Goal: Information Seeking & Learning: Learn about a topic

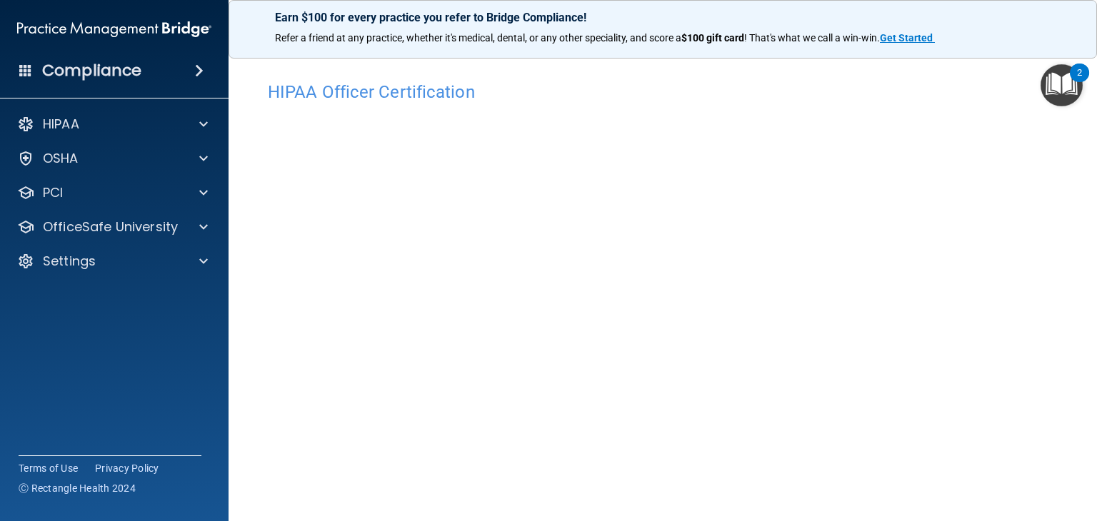
scroll to position [61, 0]
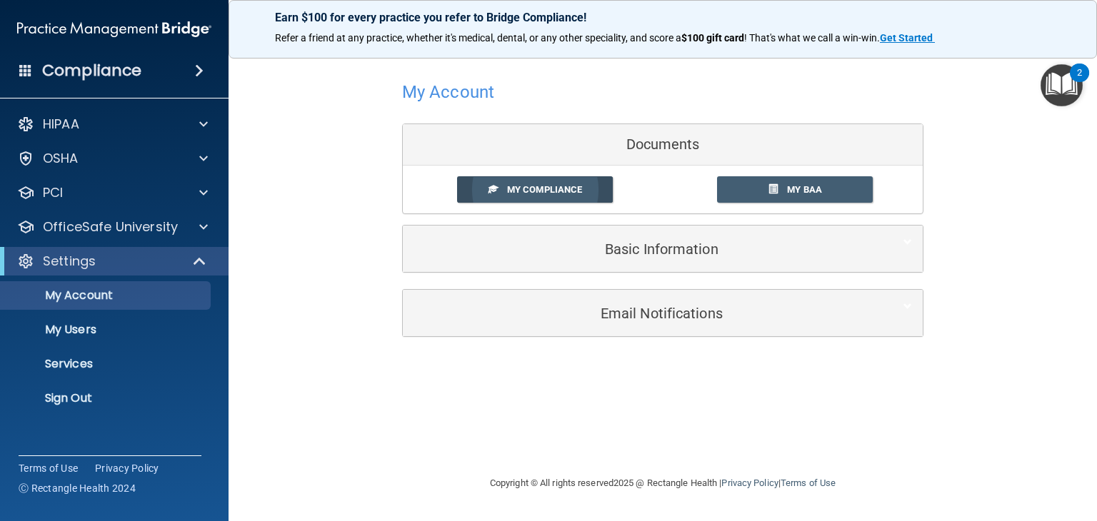
click at [534, 182] on link "My Compliance" at bounding box center [535, 189] width 156 height 26
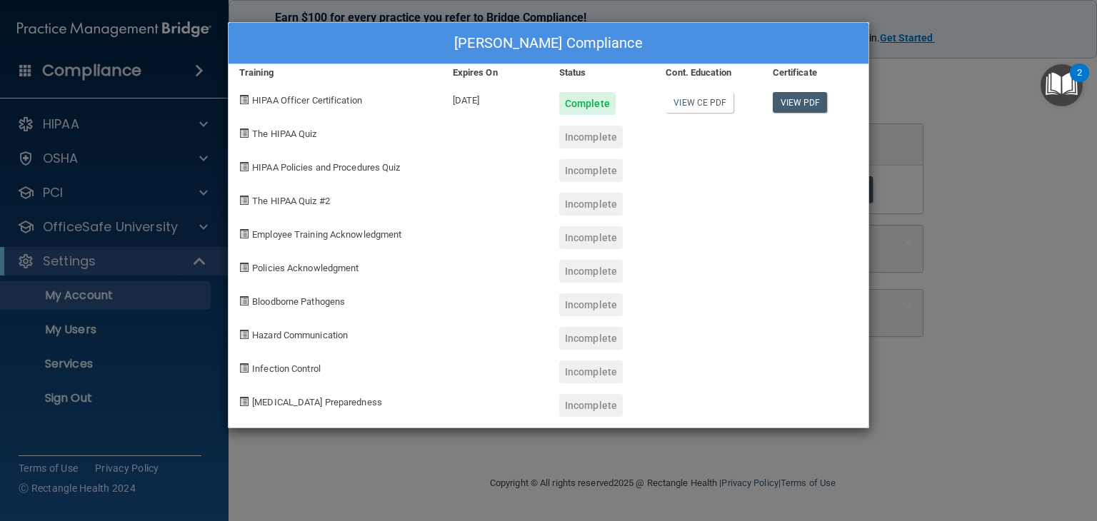
click at [934, 72] on div "[PERSON_NAME] Compliance Training Expires On Status Cont. Education Certificate…" at bounding box center [548, 260] width 1097 height 521
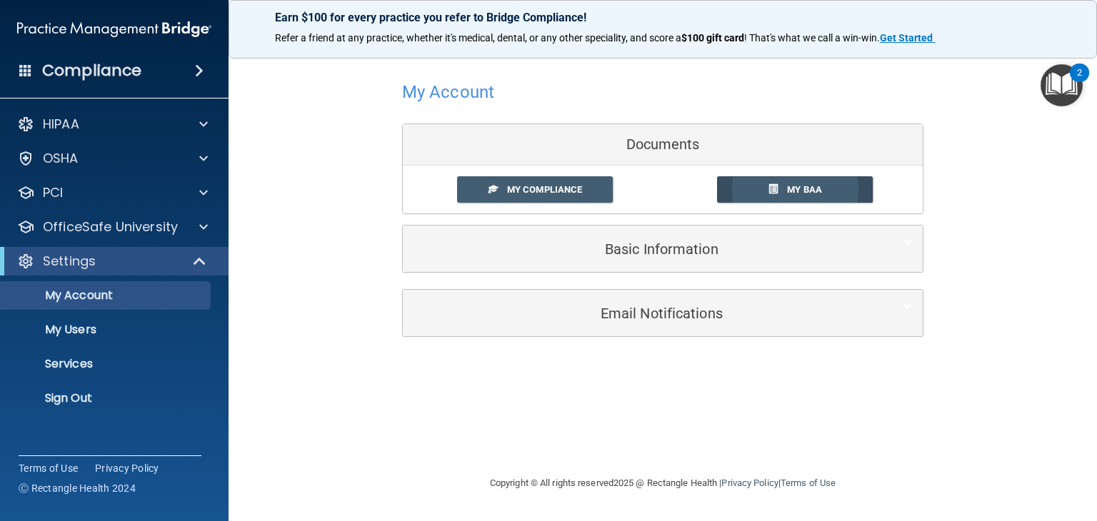
click at [759, 192] on link "My BAA" at bounding box center [795, 189] width 156 height 26
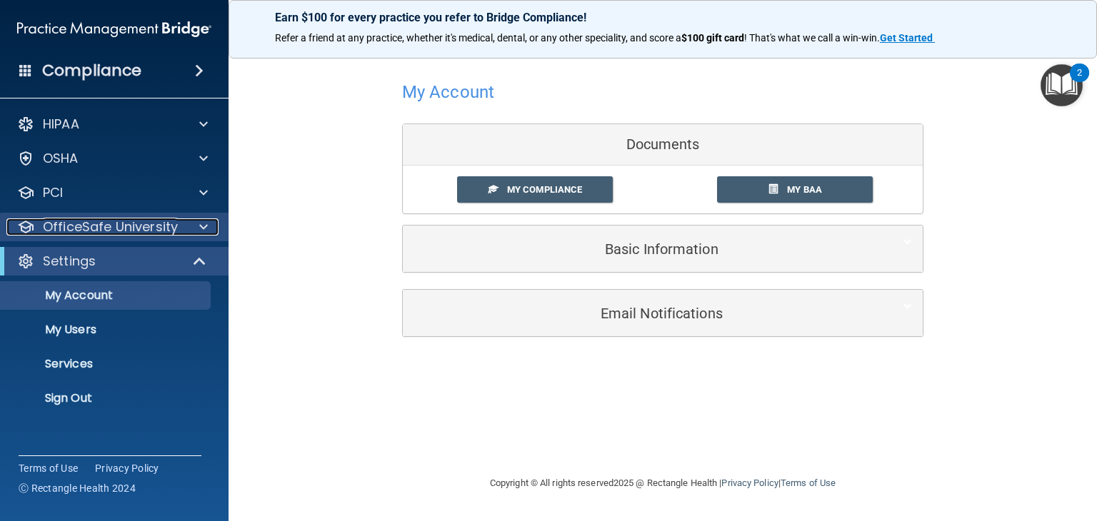
click at [169, 227] on p "OfficeSafe University" at bounding box center [110, 227] width 135 height 17
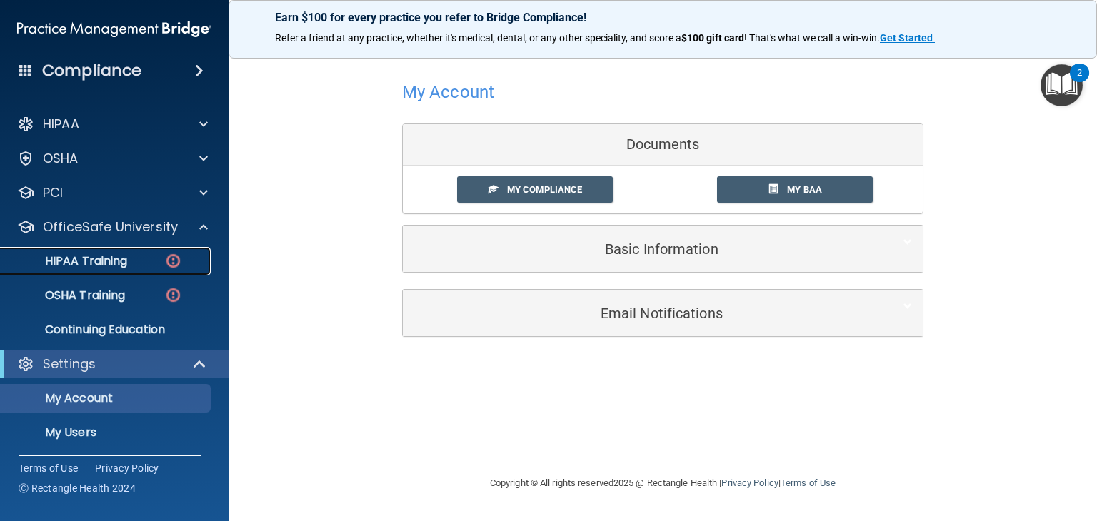
click at [156, 267] on div "HIPAA Training" at bounding box center [106, 261] width 195 height 14
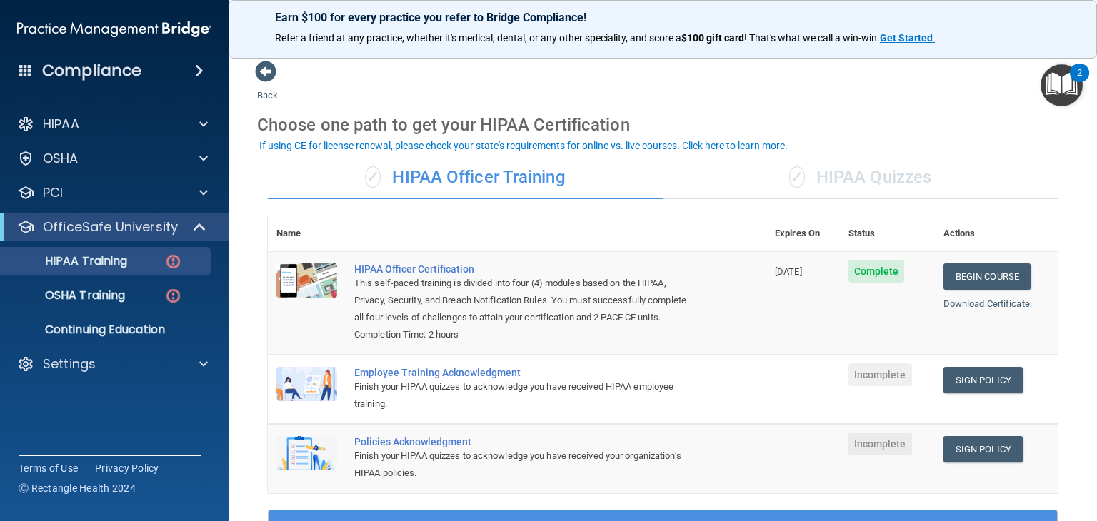
click at [797, 178] on span "✓" at bounding box center [797, 176] width 16 height 21
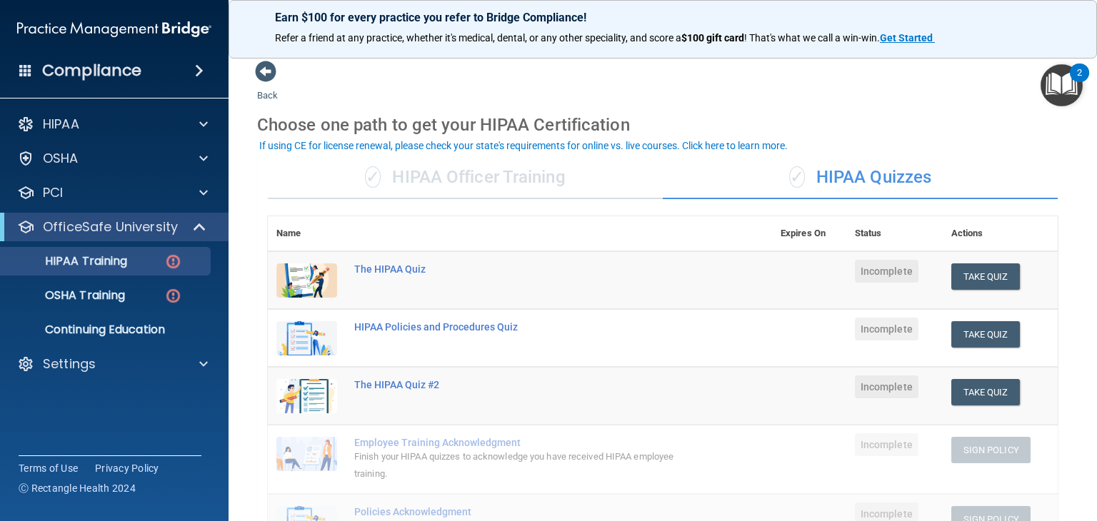
click at [457, 171] on div "✓ HIPAA Officer Training" at bounding box center [465, 177] width 395 height 43
